Goal: Register for event/course

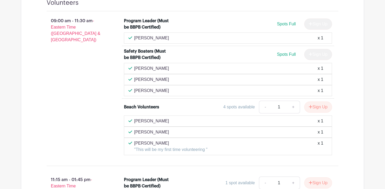
scroll to position [338, 0]
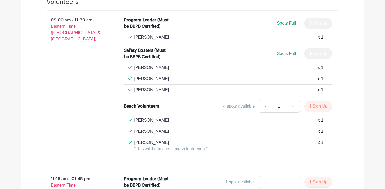
click at [313, 68] on div "Victoria Langan-Khalil x 1" at bounding box center [227, 68] width 199 height 6
click at [130, 68] on icon at bounding box center [130, 67] width 4 height 4
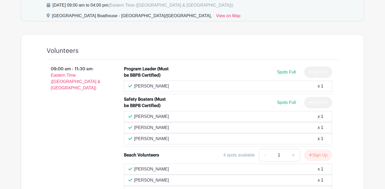
scroll to position [289, 0]
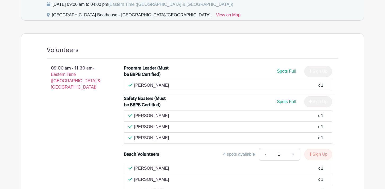
click at [283, 101] on span "Spots Full" at bounding box center [286, 102] width 19 height 5
click at [321, 106] on div "Sign Up" at bounding box center [316, 101] width 32 height 11
click at [313, 117] on div "Victoria Langan-Khalil x 1" at bounding box center [227, 116] width 199 height 6
click at [145, 117] on p "Victoria Langan-Khalil" at bounding box center [151, 116] width 35 height 6
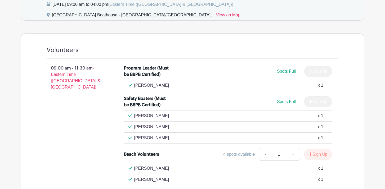
click at [145, 117] on p "Victoria Langan-Khalil" at bounding box center [151, 116] width 35 height 6
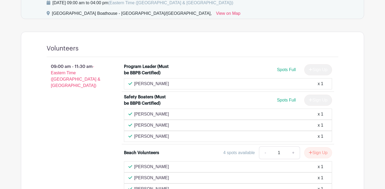
scroll to position [291, 0]
click at [281, 99] on span "Spots Full" at bounding box center [286, 100] width 19 height 5
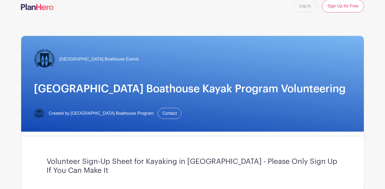
scroll to position [0, 0]
